Goal: Task Accomplishment & Management: Manage account settings

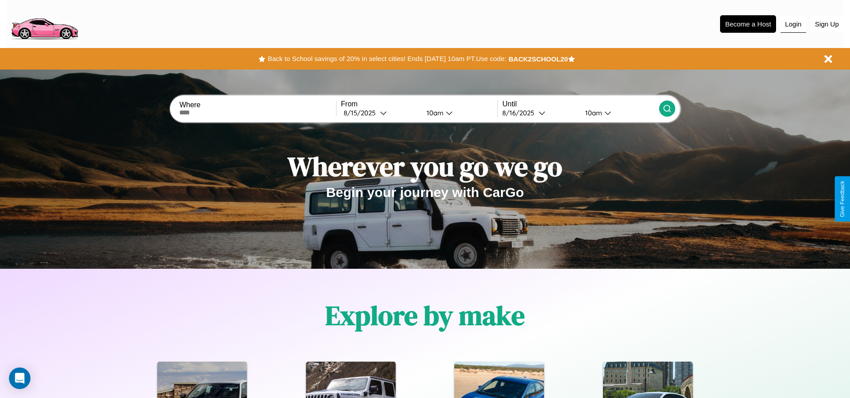
click at [793, 24] on button "Login" at bounding box center [794, 24] width 26 height 17
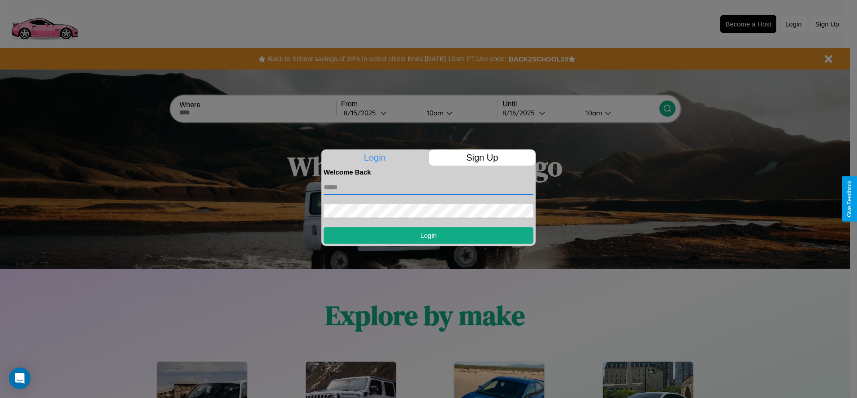
click at [428, 187] on input "text" at bounding box center [429, 187] width 210 height 14
type input "**********"
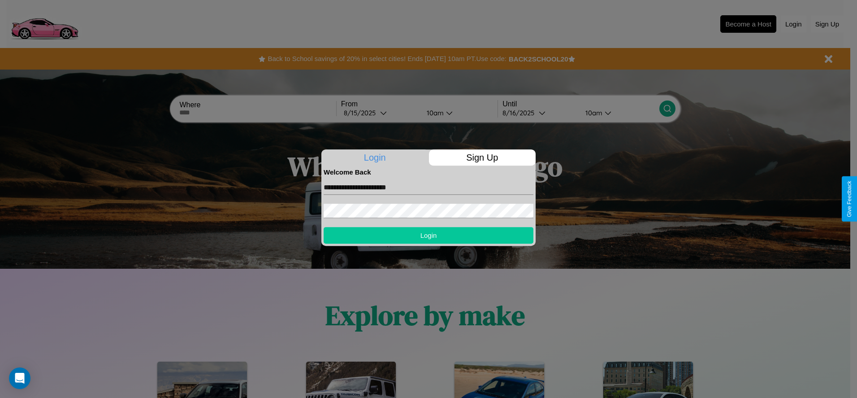
click at [428, 235] on button "Login" at bounding box center [429, 235] width 210 height 17
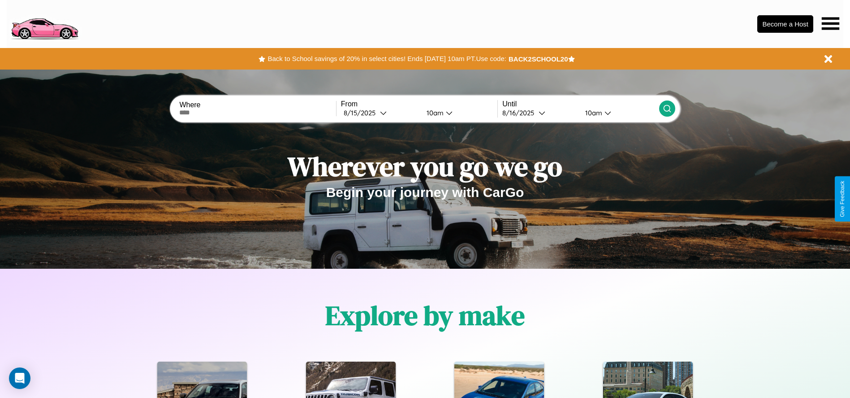
click at [830, 23] on icon at bounding box center [830, 23] width 17 height 13
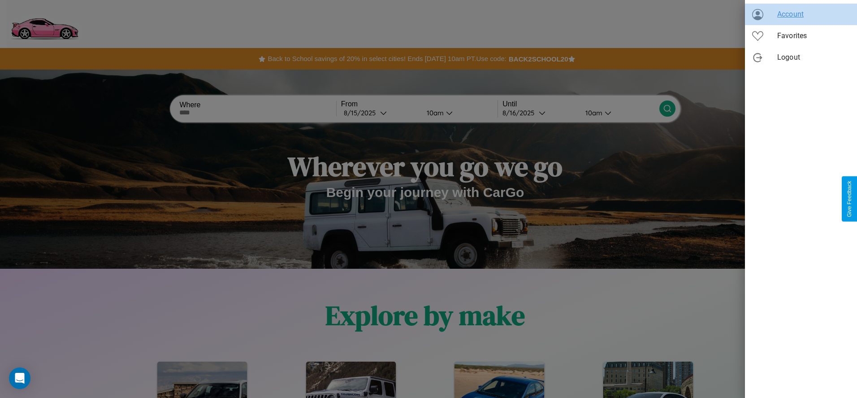
click at [801, 14] on span "Account" at bounding box center [813, 14] width 73 height 11
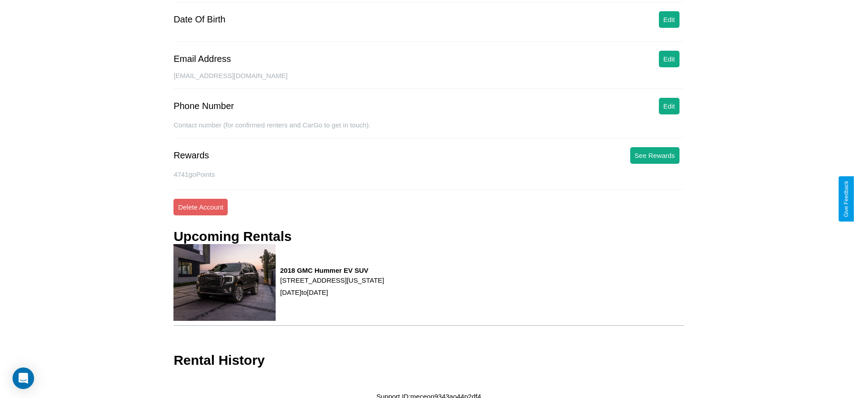
scroll to position [117, 0]
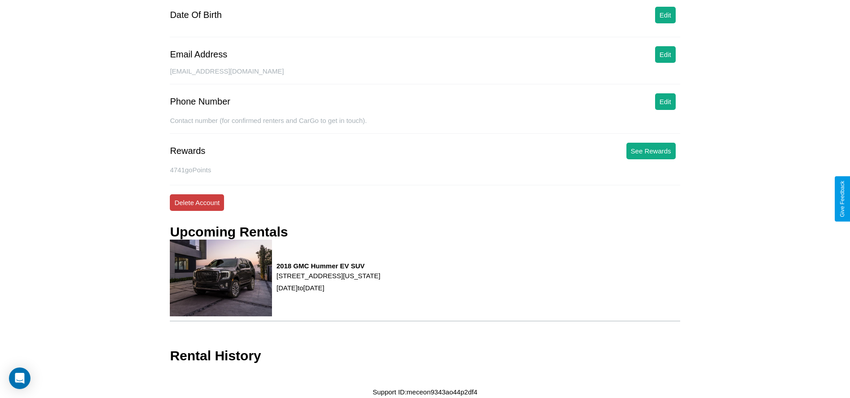
click at [197, 202] on button "Delete Account" at bounding box center [197, 202] width 54 height 17
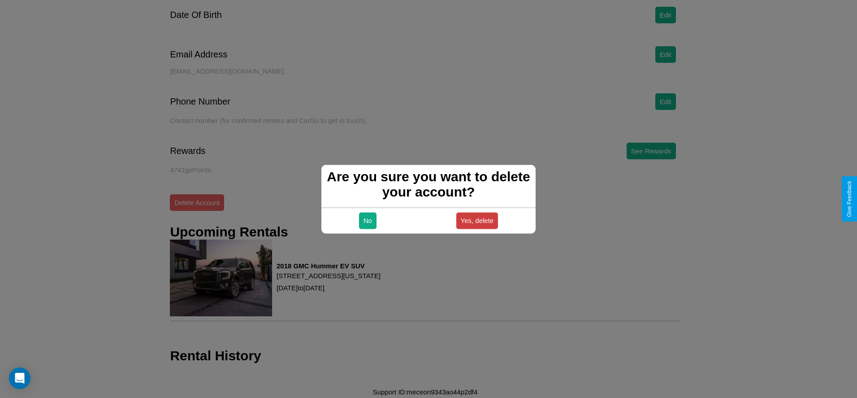
click at [477, 220] on button "Yes, delete" at bounding box center [477, 220] width 42 height 17
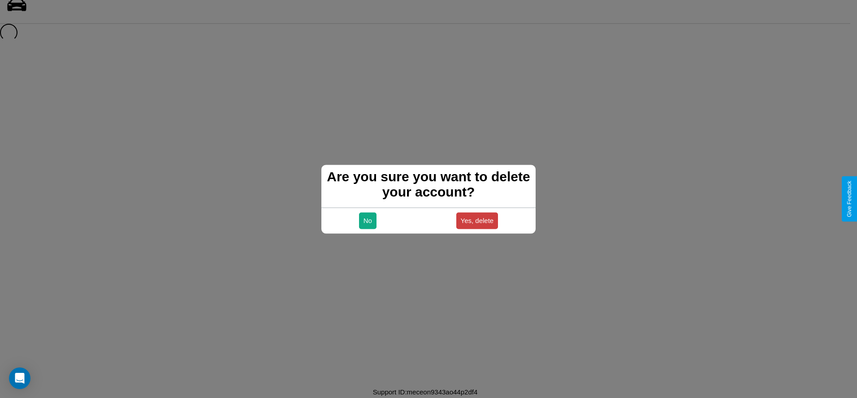
scroll to position [12, 0]
